Goal: Task Accomplishment & Management: Manage account settings

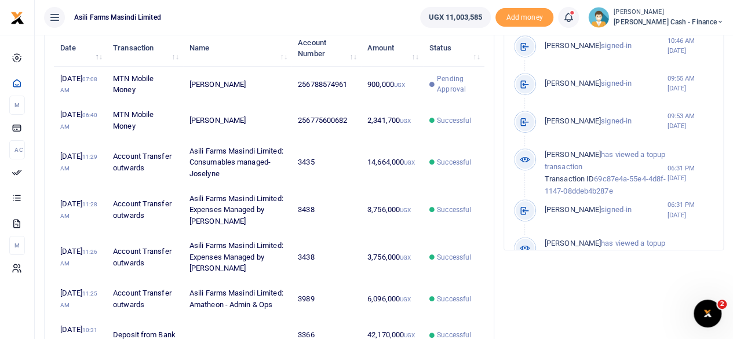
scroll to position [348, 0]
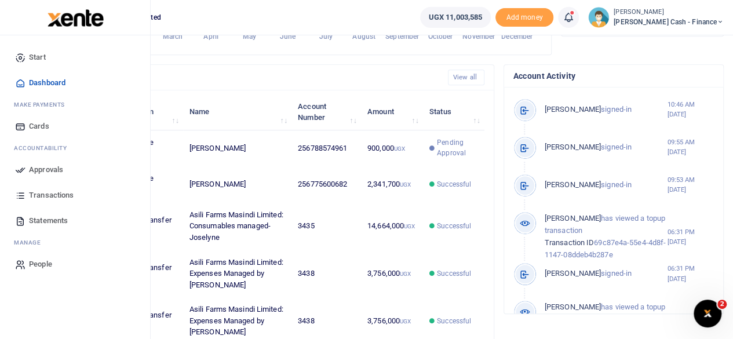
click at [30, 168] on span "Approvals" at bounding box center [46, 170] width 34 height 12
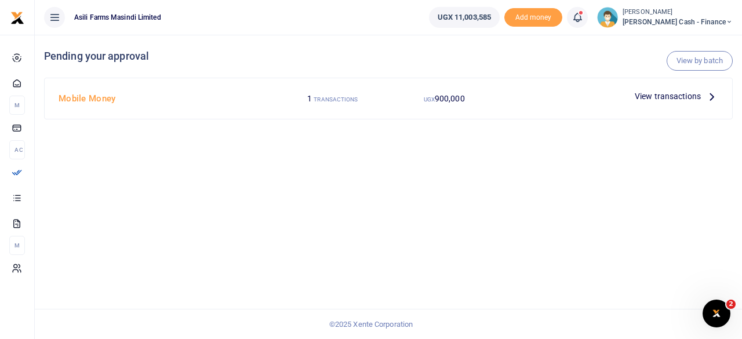
click at [697, 93] on span "View transactions" at bounding box center [668, 96] width 66 height 13
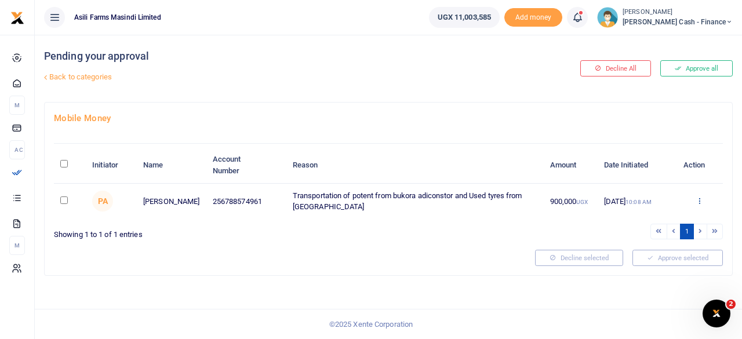
click at [703, 197] on icon at bounding box center [700, 201] width 8 height 8
click at [656, 270] on link "Details" at bounding box center [658, 271] width 92 height 16
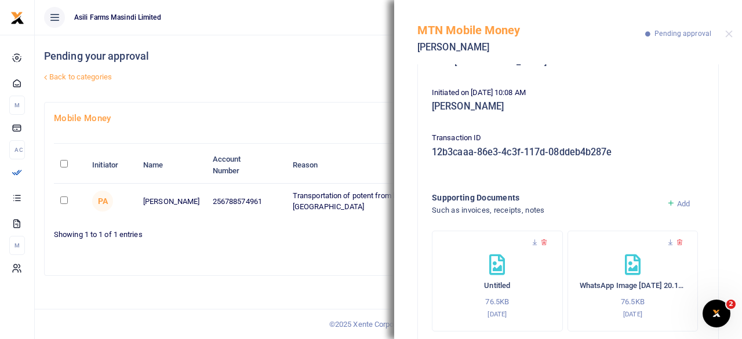
scroll to position [271, 0]
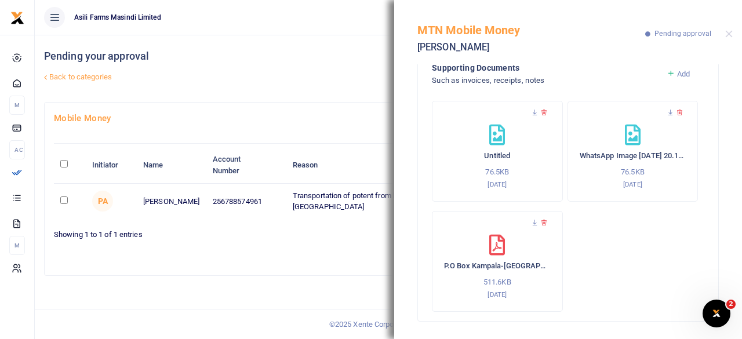
click at [517, 248] on div "P.O Box Kampala-Uganda, Nakawa Next to URA-17_compressed 511.6KB 8th Sep 2025" at bounding box center [497, 267] width 107 height 65
click at [534, 222] on icon at bounding box center [535, 223] width 8 height 8
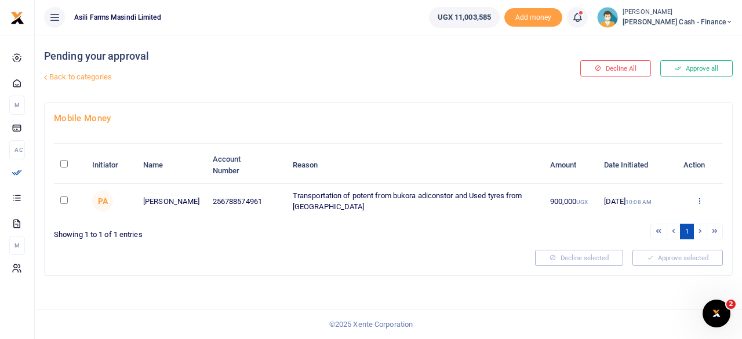
click at [700, 198] on icon at bounding box center [700, 201] width 8 height 8
click at [654, 273] on link "Details" at bounding box center [658, 271] width 92 height 16
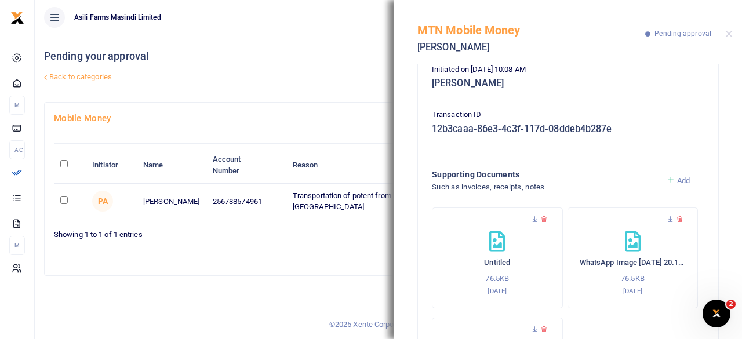
scroll to position [271, 0]
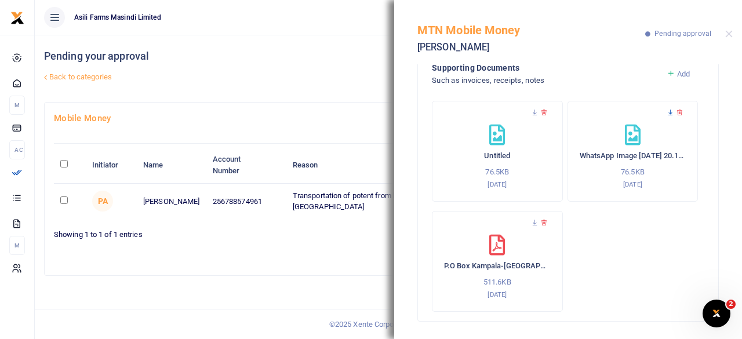
click at [667, 113] on icon at bounding box center [671, 113] width 8 height 8
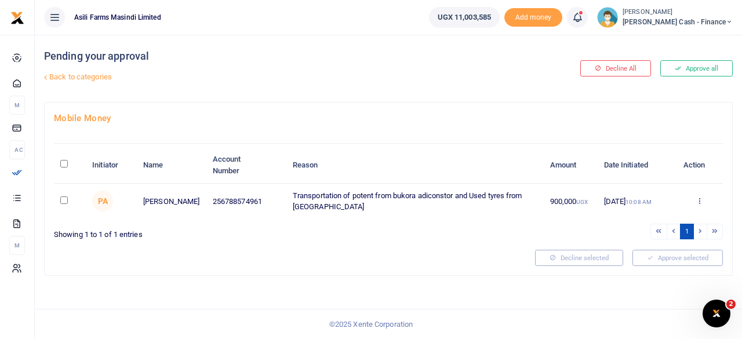
click at [703, 199] on icon at bounding box center [700, 201] width 8 height 8
click at [654, 266] on link "Details" at bounding box center [658, 271] width 92 height 16
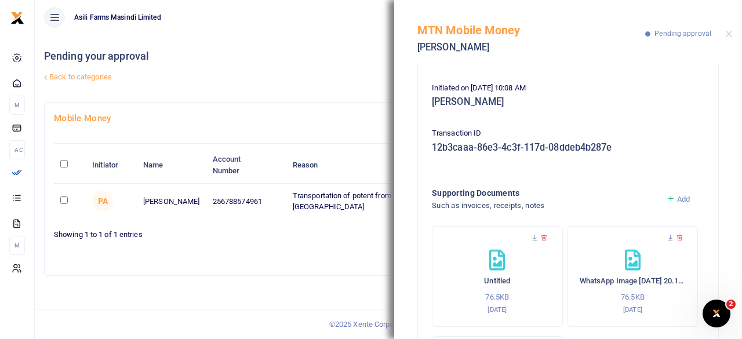
scroll to position [271, 0]
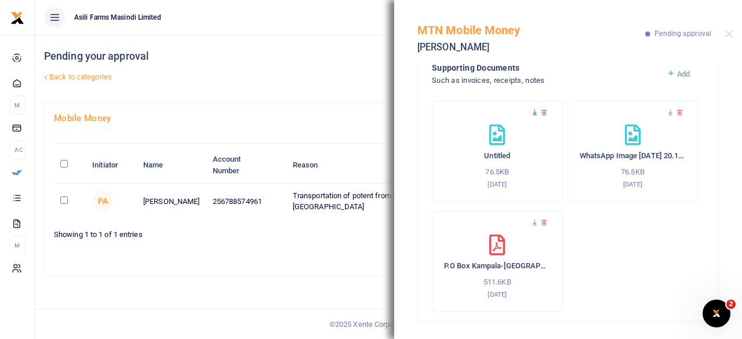
click at [534, 110] on icon at bounding box center [535, 113] width 8 height 8
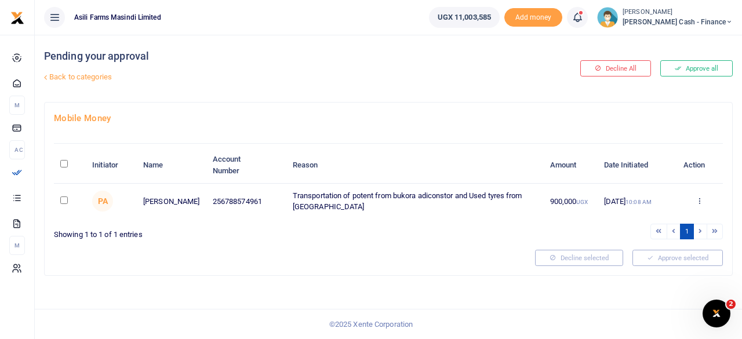
click at [64, 164] on input "\a \a : activate to sort column descending" at bounding box center [64, 164] width 8 height 8
checkbox input "true"
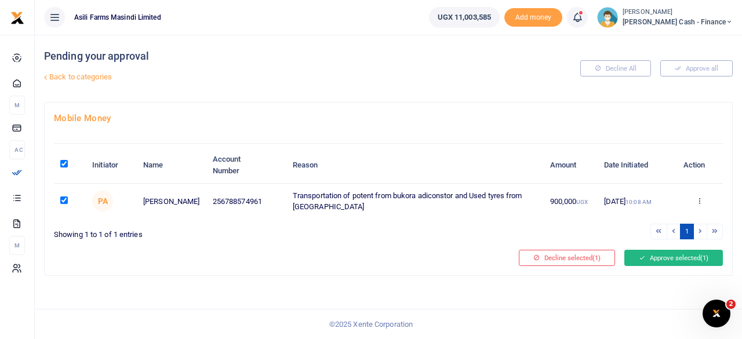
click at [678, 257] on button "Approve selected (1)" at bounding box center [673, 258] width 99 height 16
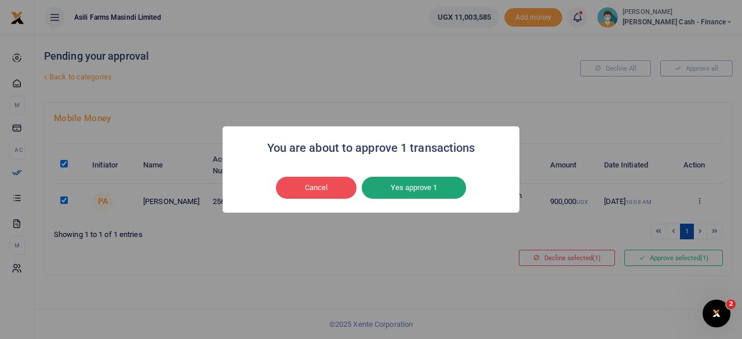
click at [407, 185] on button "Yes approve 1" at bounding box center [414, 188] width 104 height 22
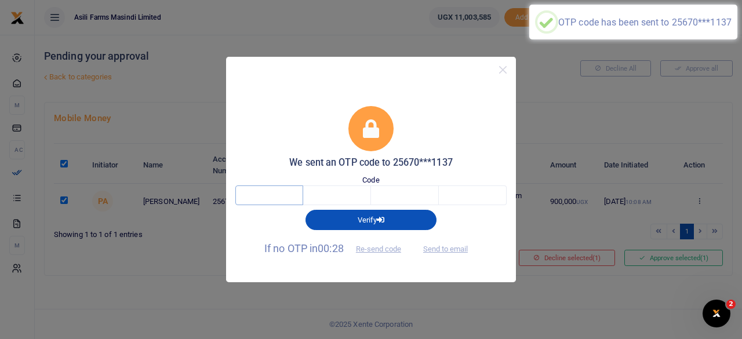
click at [266, 194] on input "text" at bounding box center [269, 196] width 68 height 20
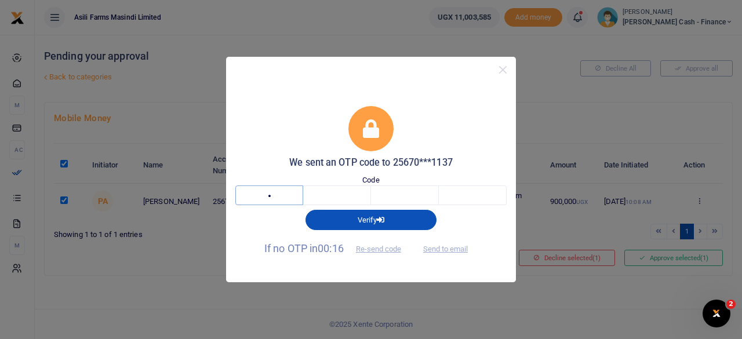
type input "3"
type input "6"
type input "3"
type input "7"
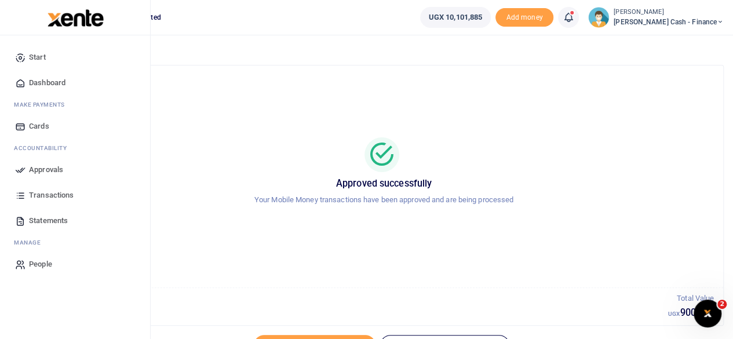
click at [40, 171] on span "Approvals" at bounding box center [46, 170] width 34 height 12
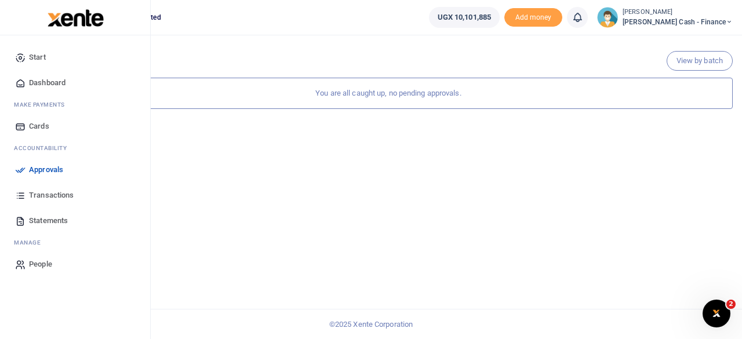
click at [56, 83] on span "Dashboard" at bounding box center [47, 83] width 37 height 12
